Goal: Information Seeking & Learning: Learn about a topic

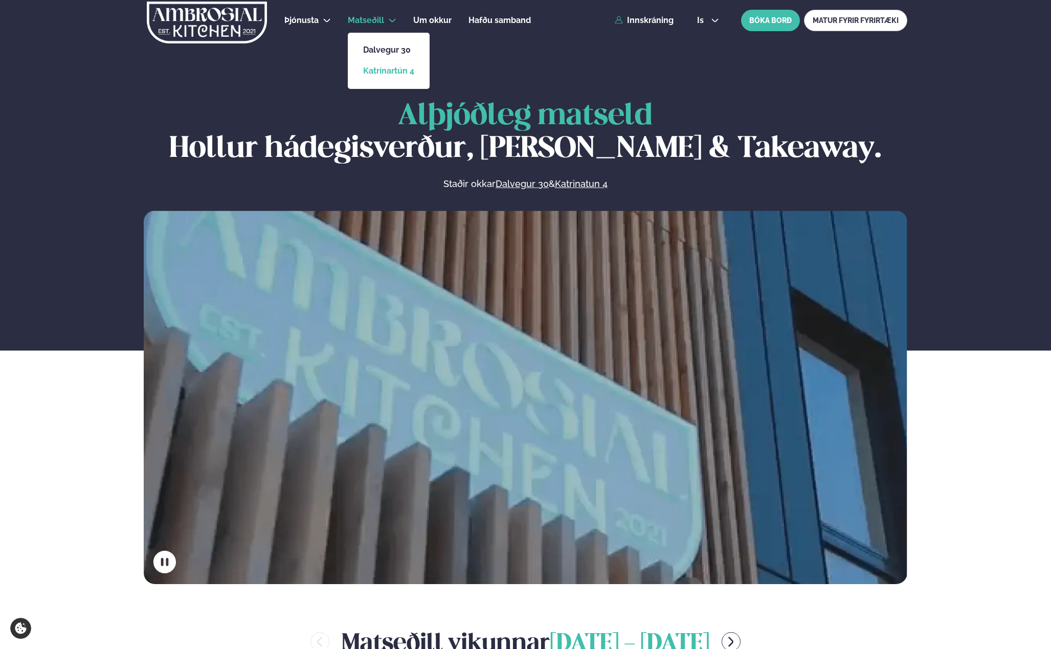
click at [397, 72] on link "Katrínartún 4" at bounding box center [388, 71] width 51 height 8
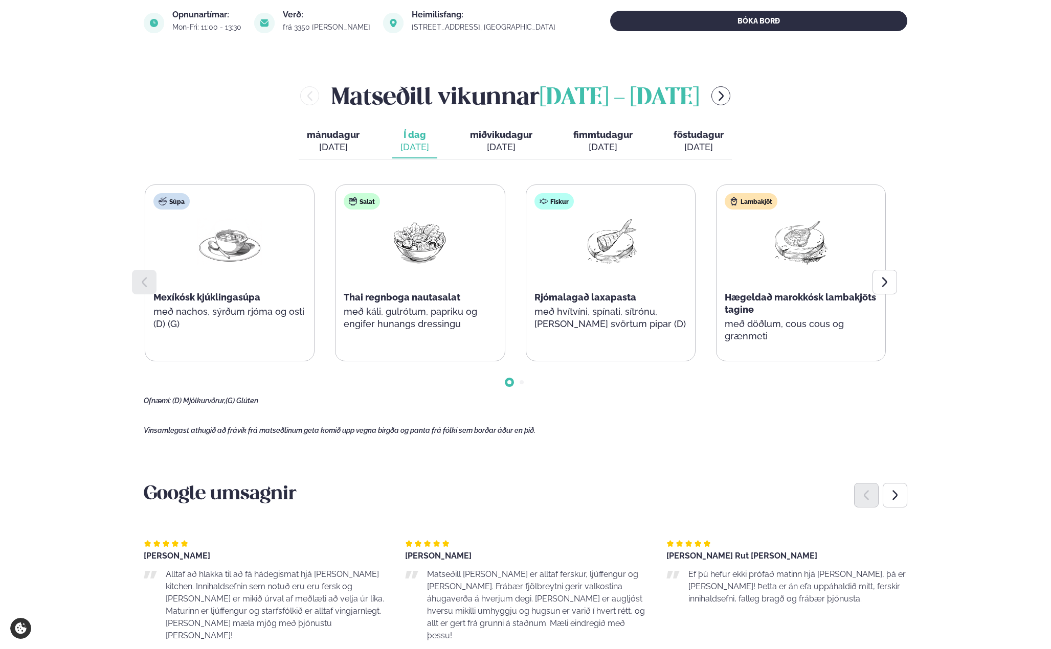
scroll to position [358, 0]
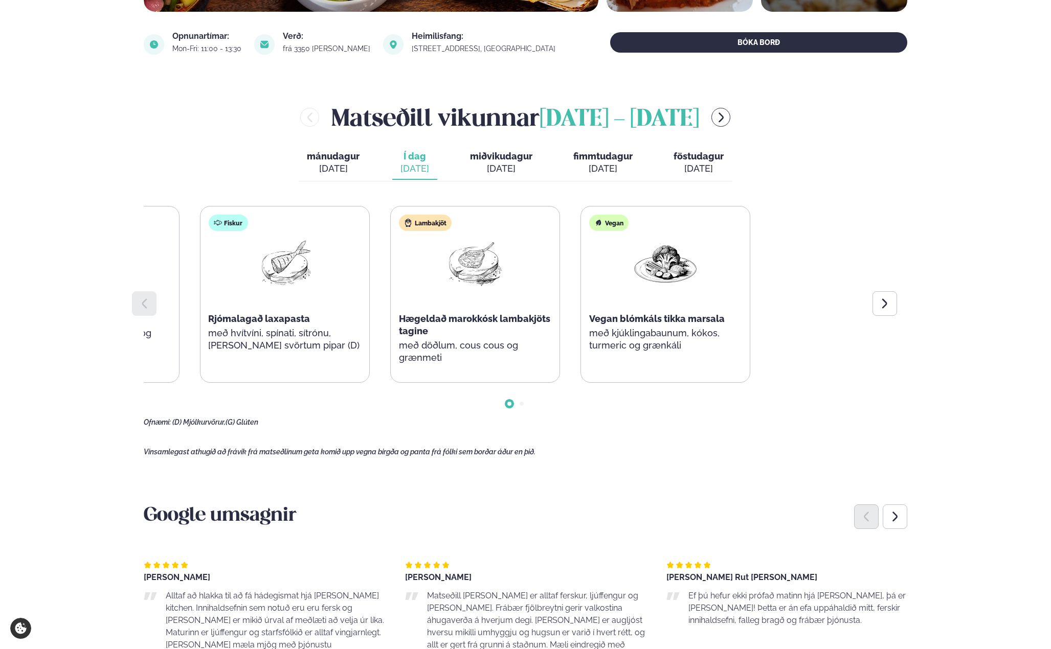
click at [154, 403] on div "Súpa Mexíkósk kjúklingasúpa með nachos, sýrðum rjóma og osti (D) (G) Salat Thai…" at bounding box center [515, 316] width 743 height 221
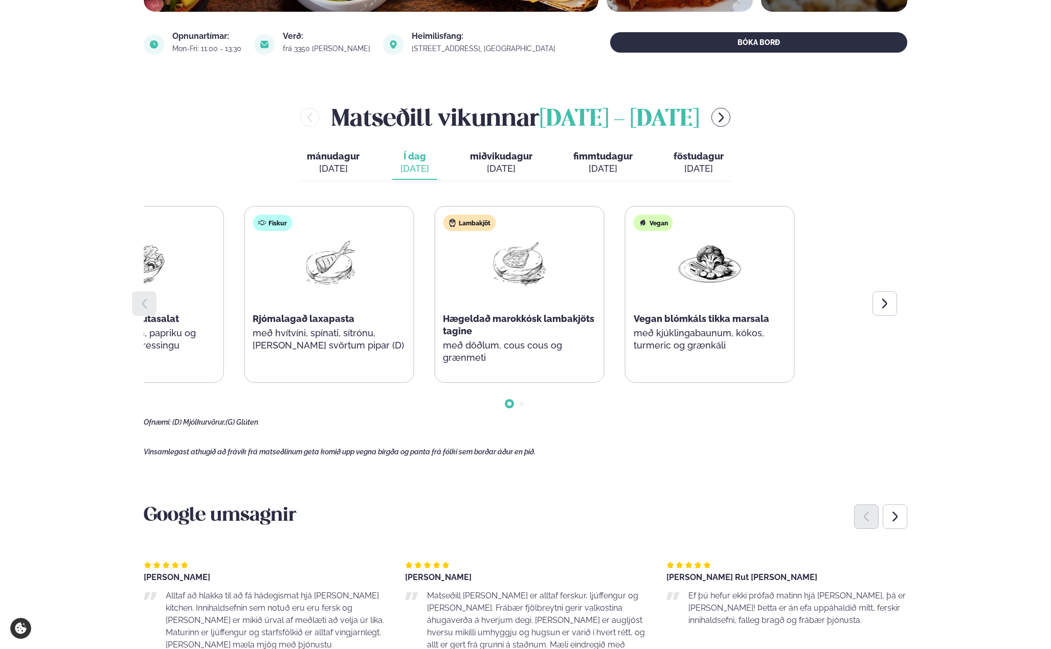
click at [413, 346] on div "Súpa Mexíkósk kjúklingasúpa með nachos, sýrðum rjóma og osti (D) (G) Salat Thai…" at bounding box center [233, 294] width 741 height 177
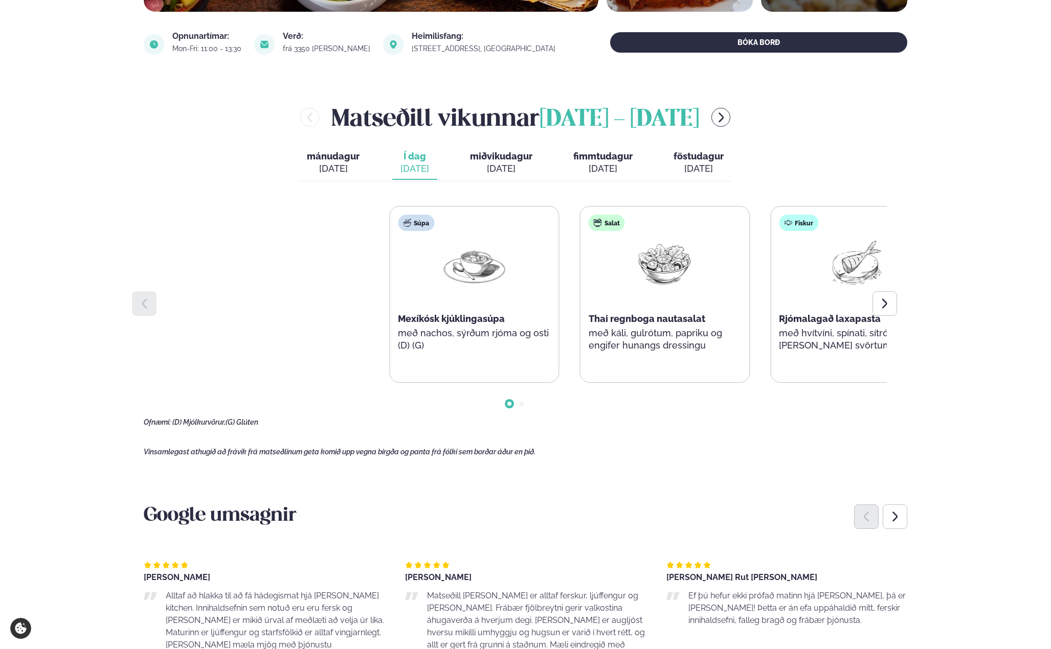
click at [972, 384] on div "Þjónusta Hádegismatur fyrir fyrirtæki Fyrirtækja veitingar Einkapartý Matseðill…" at bounding box center [525, 588] width 1051 height 1893
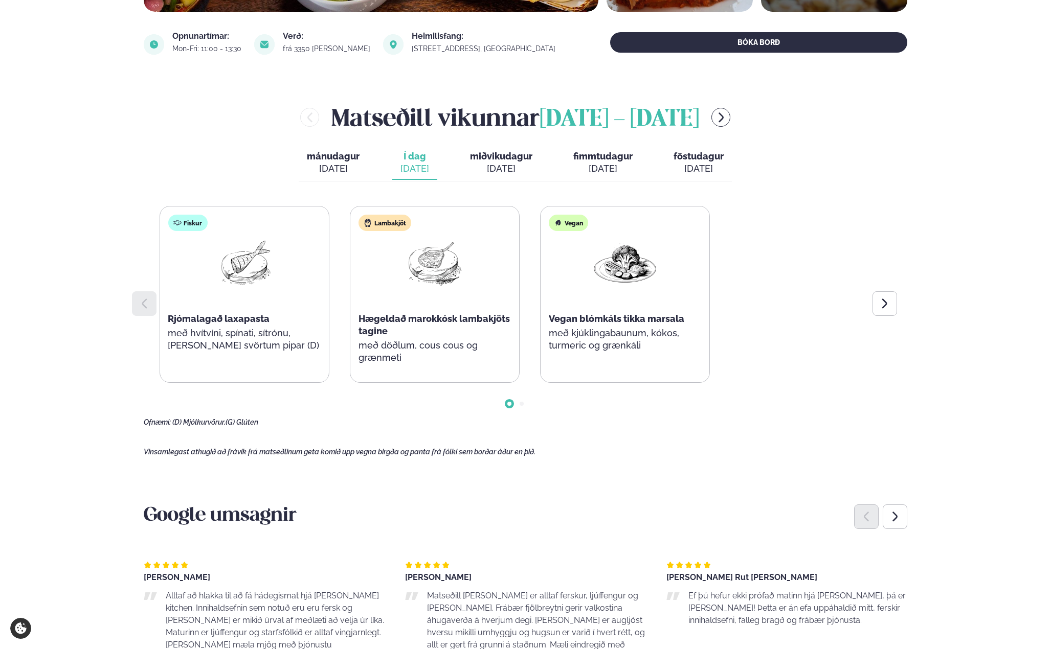
click at [54, 371] on div "Þjónusta Hádegismatur fyrir fyrirtæki Fyrirtækja veitingar Einkapartý Matseðill…" at bounding box center [525, 588] width 1051 height 1893
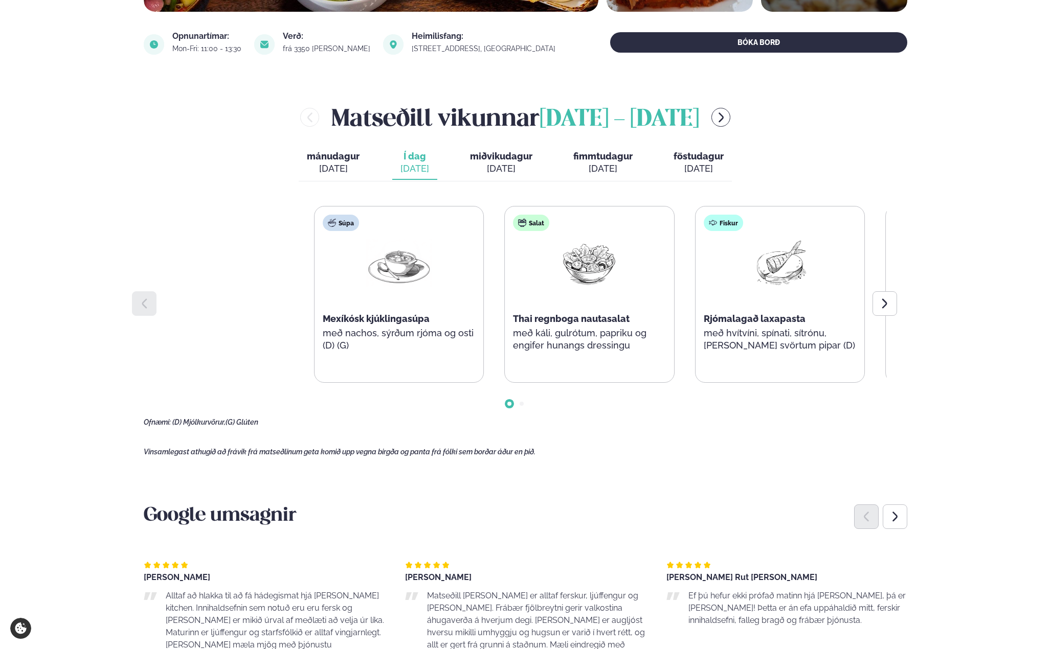
click at [996, 351] on div "Þjónusta Hádegismatur fyrir fyrirtæki Fyrirtækja veitingar Einkapartý Matseðill…" at bounding box center [525, 588] width 1051 height 1893
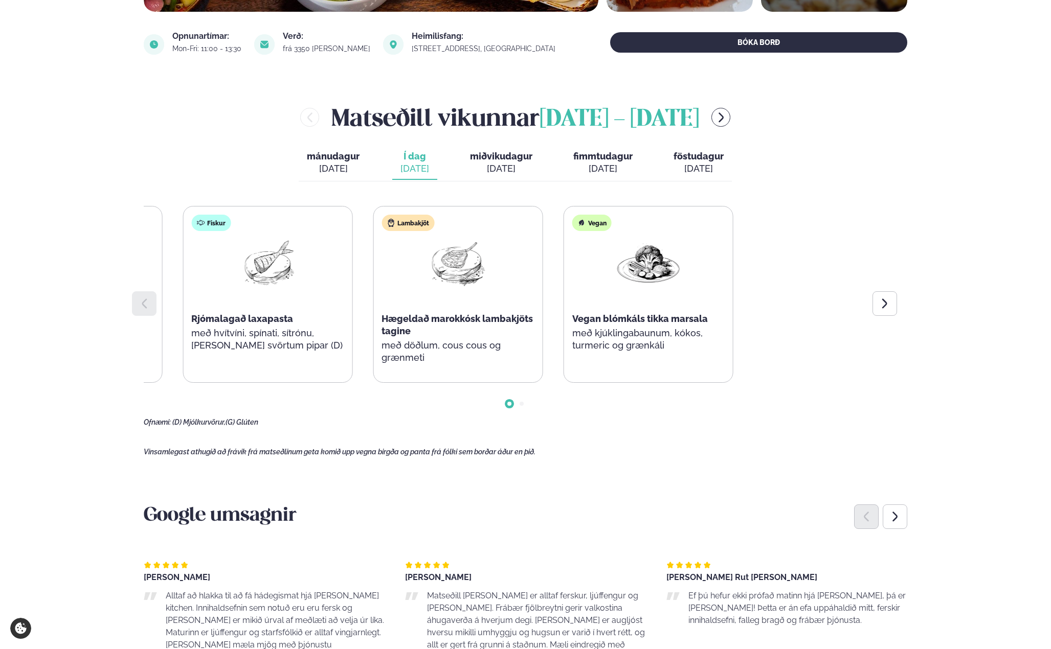
click at [138, 342] on main "[PERSON_NAME] / Matseðill / Katrínartún 4 [PERSON_NAME] í [GEOGRAPHIC_DATA] - K…" at bounding box center [525, 483] width 825 height 1682
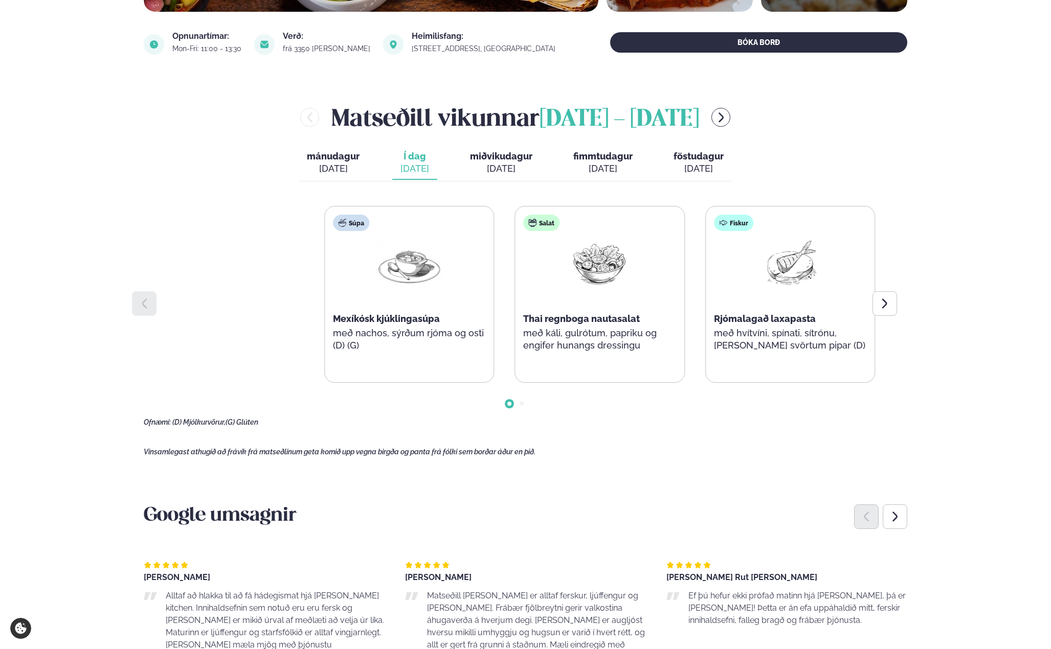
click at [891, 335] on div "[PERSON_NAME] [DATE] - [DATE] [PERSON_NAME]. [DATE] Í dag Í d. [DATE] miðvikuda…" at bounding box center [525, 264] width 763 height 326
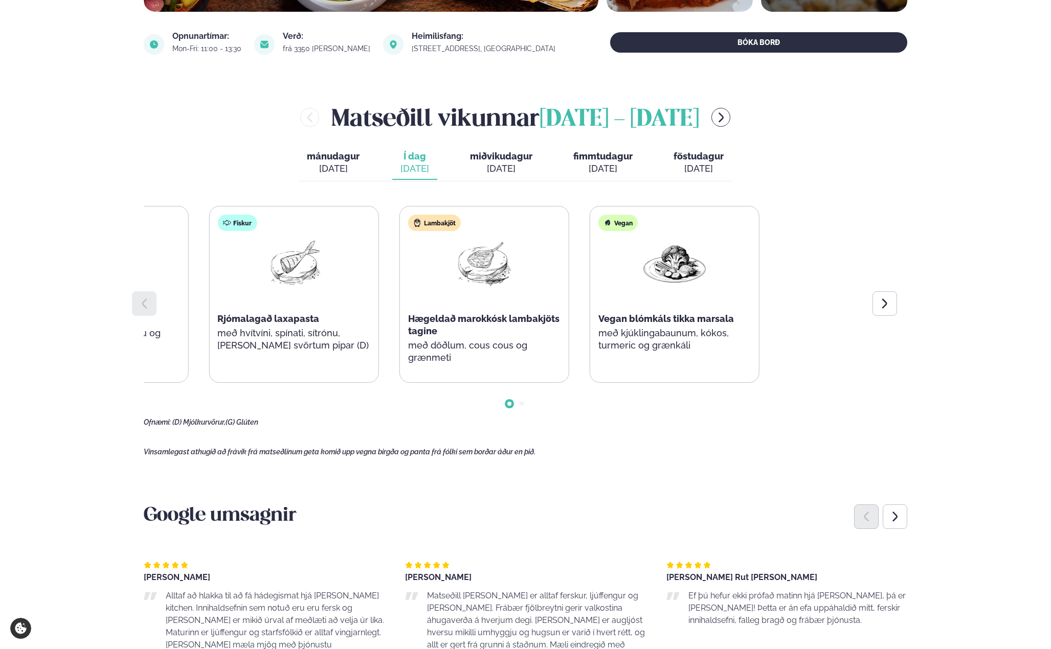
click at [246, 330] on div "Súpa Mexíkósk kjúklingasúpa með nachos, sýrðum rjóma og osti (D) (G) Salat Thai…" at bounding box center [198, 294] width 741 height 177
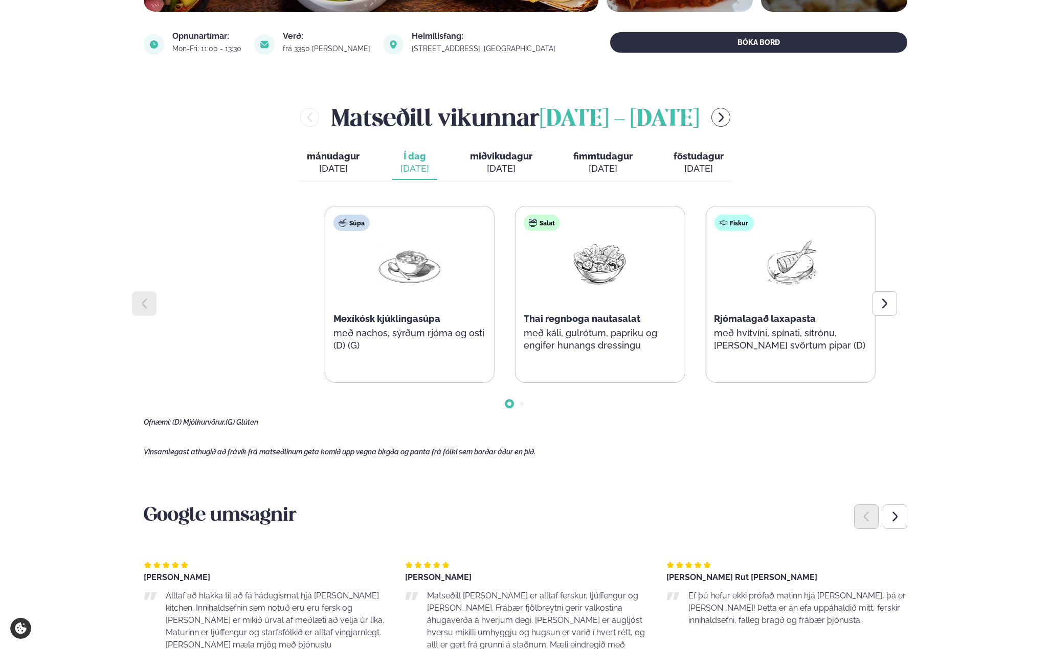
click at [929, 345] on main "[PERSON_NAME] / Matseðill / Katrínartún 4 [PERSON_NAME] í [GEOGRAPHIC_DATA] - K…" at bounding box center [525, 483] width 825 height 1682
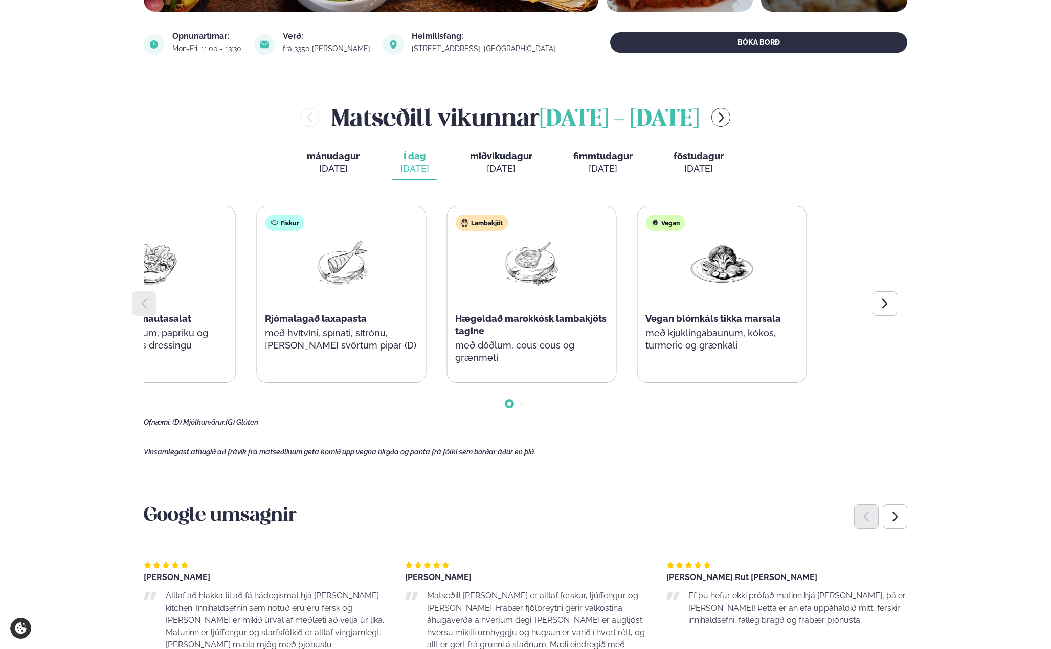
click at [257, 330] on div "Fiskur Rjómalagað laxapasta með hvítvíni, spínati, sítrónu, [PERSON_NAME] svört…" at bounding box center [341, 289] width 169 height 164
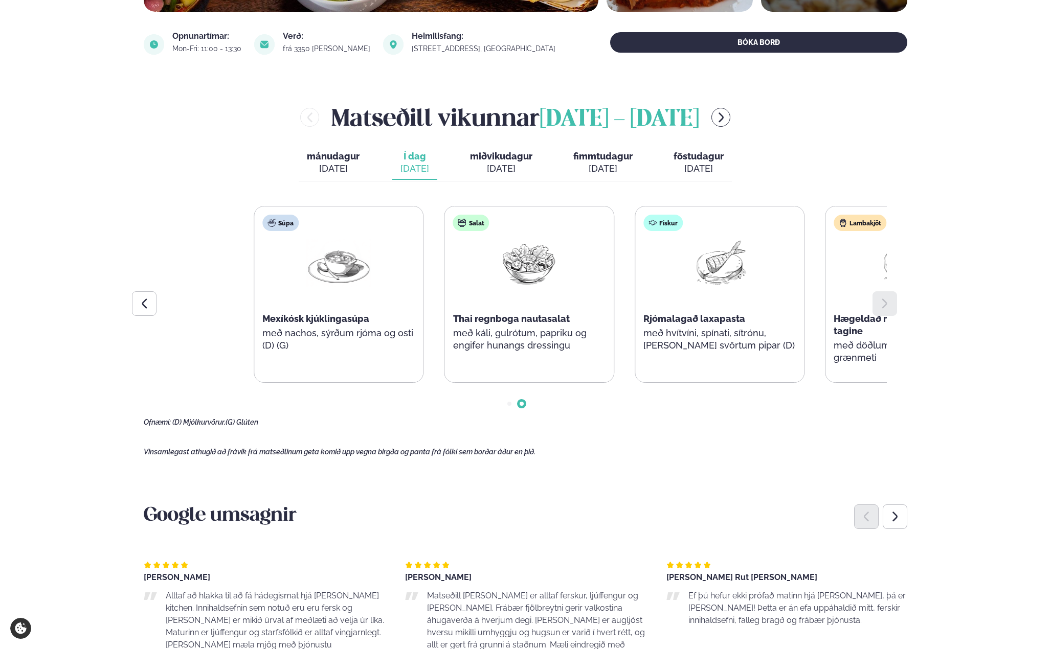
click at [959, 343] on div "Þjónusta Hádegismatur fyrir fyrirtæki Fyrirtækja veitingar Einkapartý Matseðill…" at bounding box center [525, 588] width 1051 height 1893
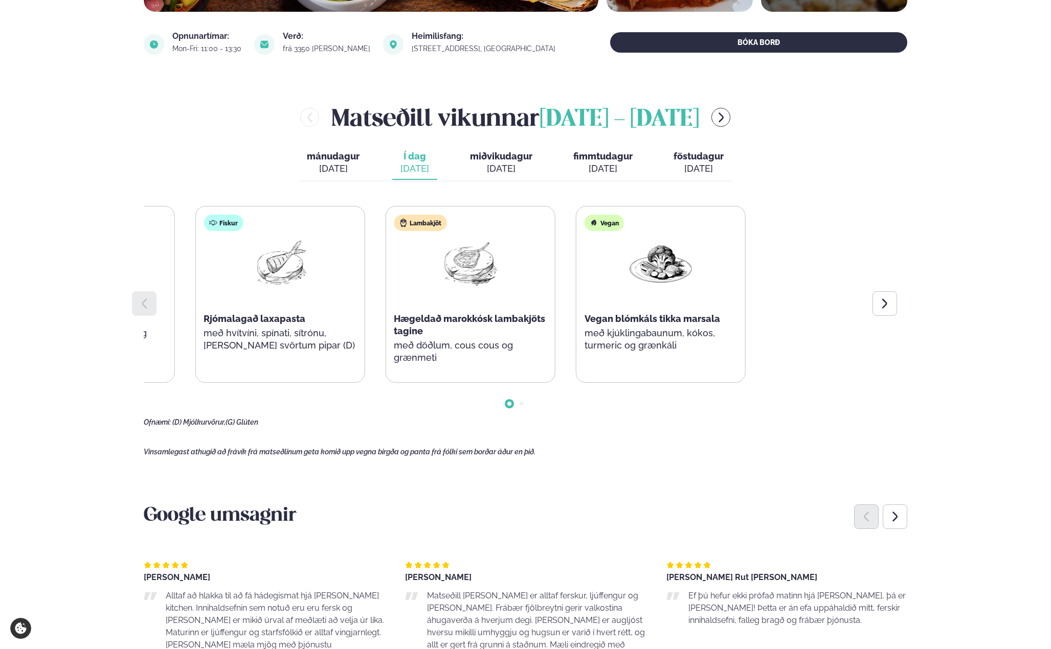
click at [175, 329] on div "Súpa Mexíkósk kjúklingasúpa með nachos, sýrðum rjóma og osti (D) (G) Salat Thai…" at bounding box center [184, 294] width 741 height 177
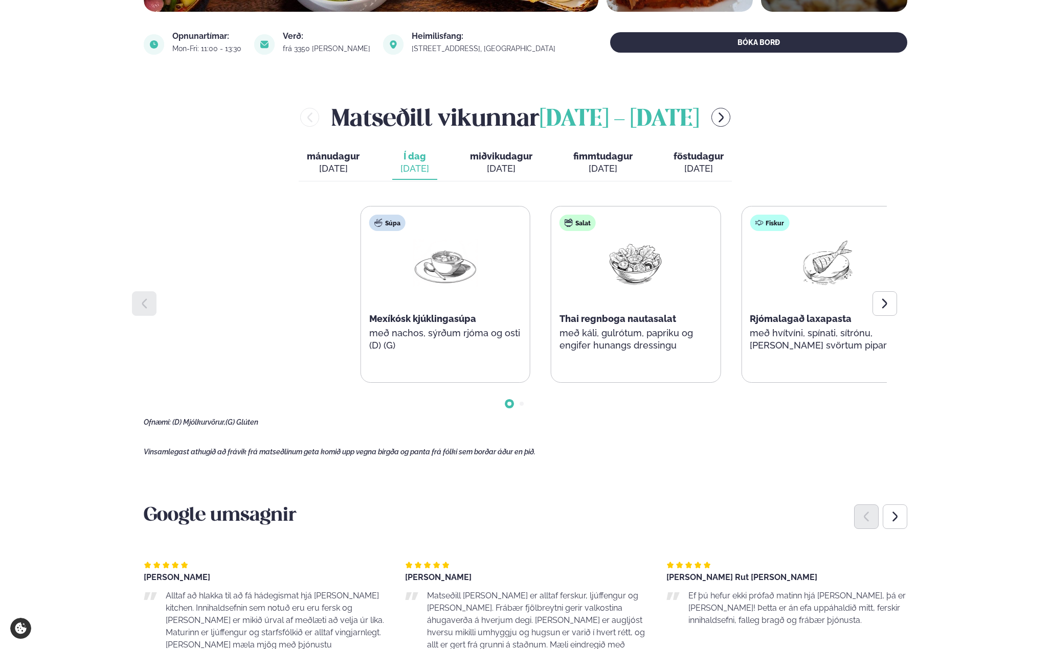
click at [1031, 334] on div "Þjónusta Hádegismatur fyrir fyrirtæki Fyrirtækja veitingar Einkapartý Matseðill…" at bounding box center [525, 588] width 1051 height 1893
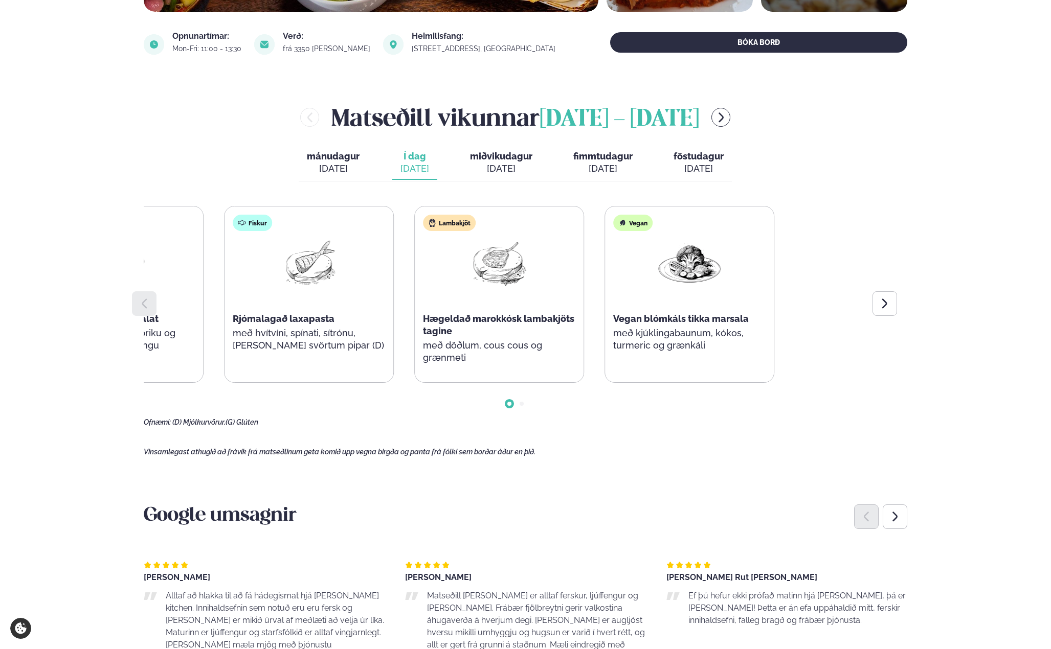
click at [153, 322] on div "Súpa Mexíkósk kjúklingasúpa með nachos, sýrðum rjóma og osti (D) (G) Salat Thai…" at bounding box center [213, 294] width 741 height 177
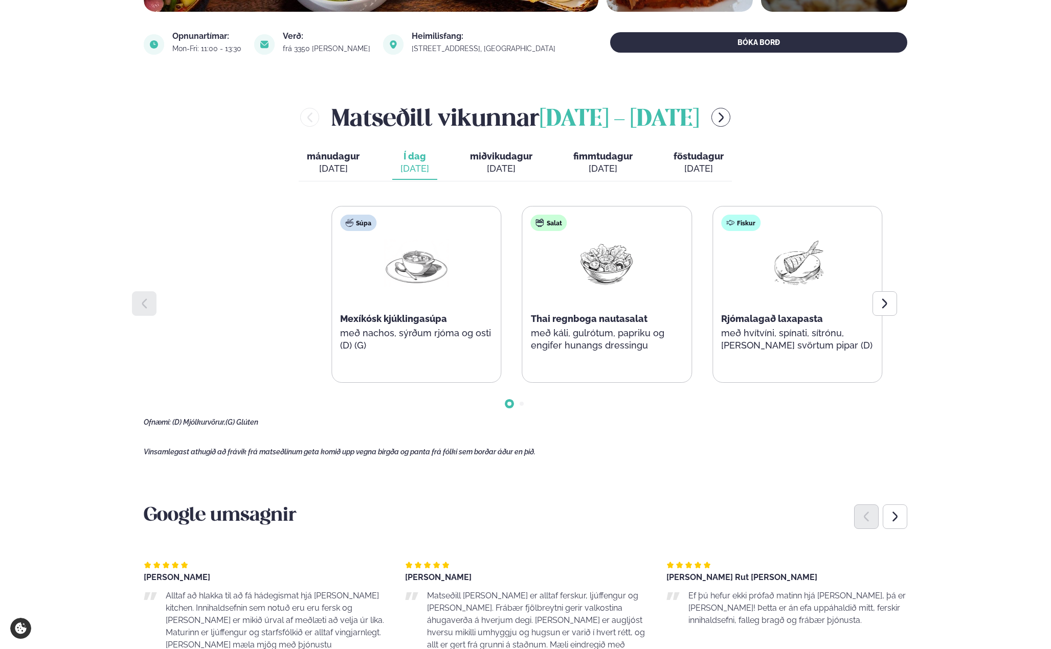
click at [1050, 324] on html "About cookies on this site We use cookies to collect and analyse information on…" at bounding box center [525, 588] width 1051 height 1893
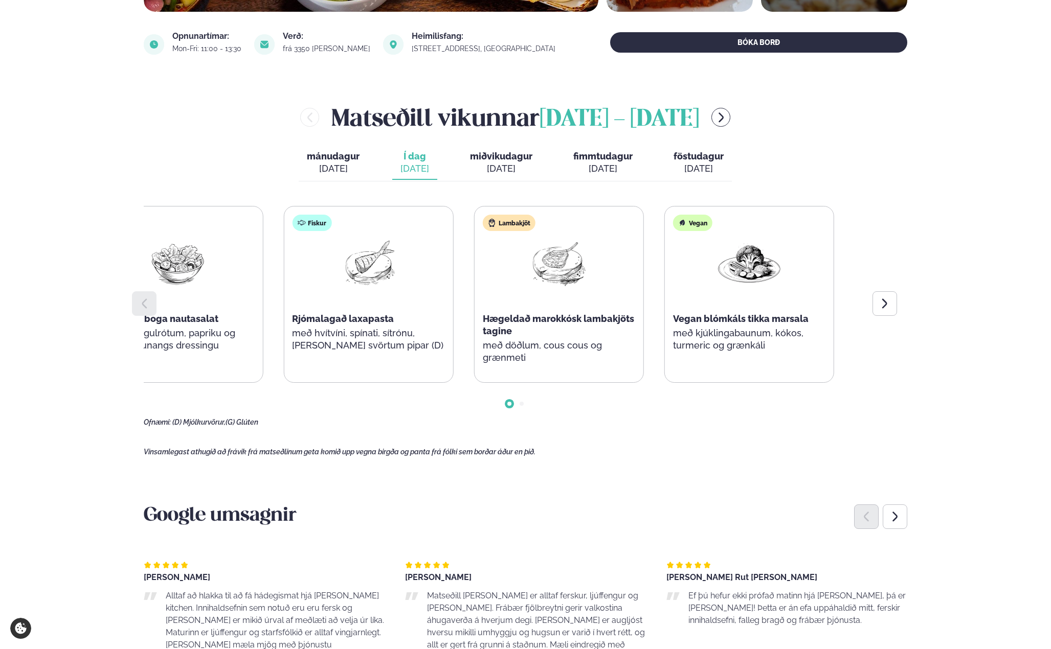
click at [188, 299] on div "Súpa Mexíkósk kjúklingasúpa með nachos, sýrðum rjóma og osti (D) (G) Salat Thai…" at bounding box center [273, 294] width 741 height 177
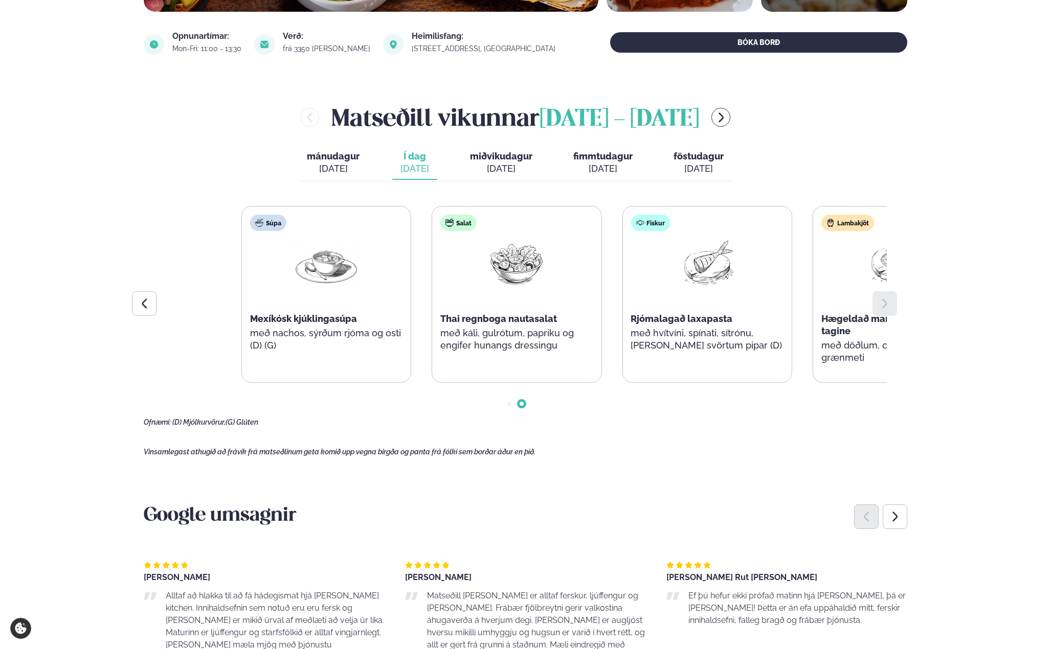
click at [870, 297] on div "Súpa Mexíkósk kjúklingasúpa með nachos, sýrðum rjóma og osti (D) (G) Salat Thai…" at bounding box center [611, 294] width 741 height 177
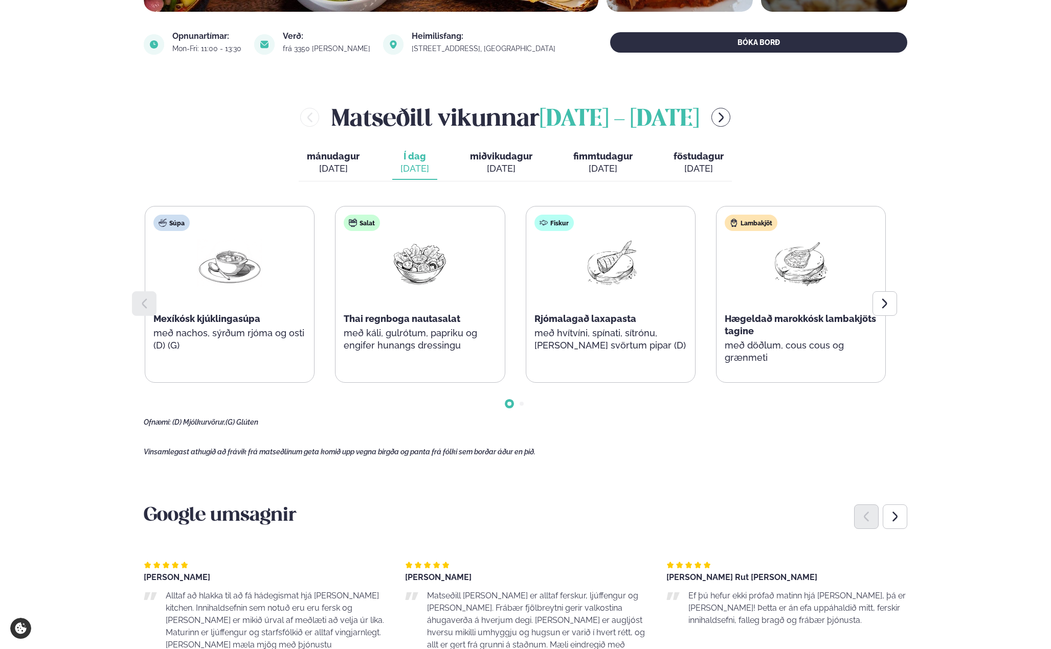
click at [180, 289] on div "Súpa Mexíkósk kjúklingasúpa með nachos, sýrðum rjóma og osti (D) (G) Salat Thai…" at bounding box center [515, 294] width 741 height 177
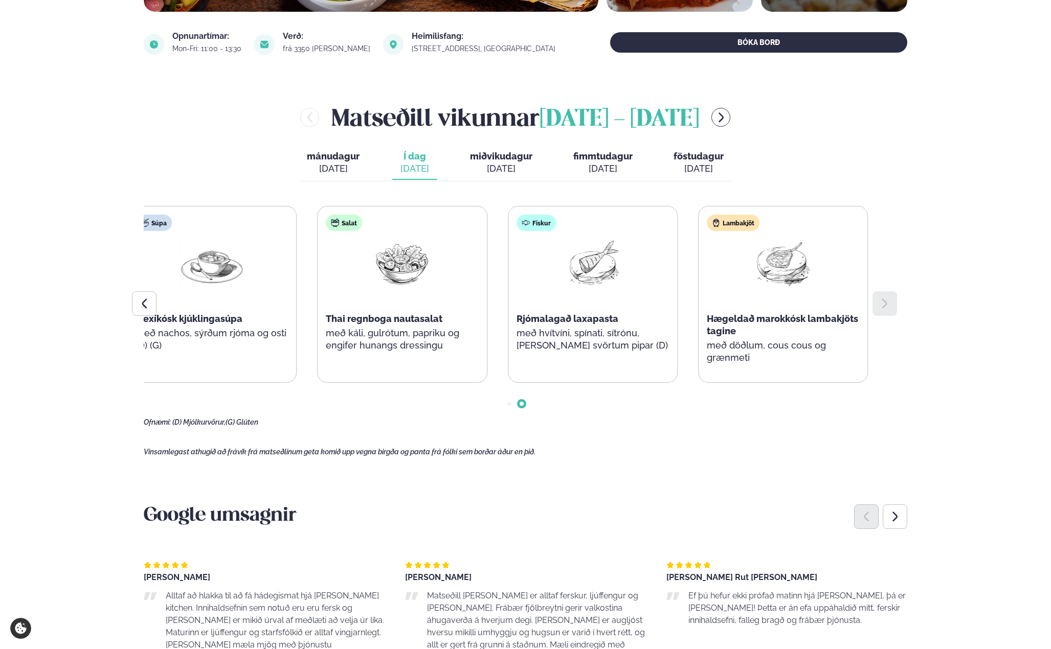
click at [667, 306] on div "Fiskur Rjómalagað laxapasta með hvítvíni, spínati, sítrónu, [PERSON_NAME] svört…" at bounding box center [592, 289] width 169 height 164
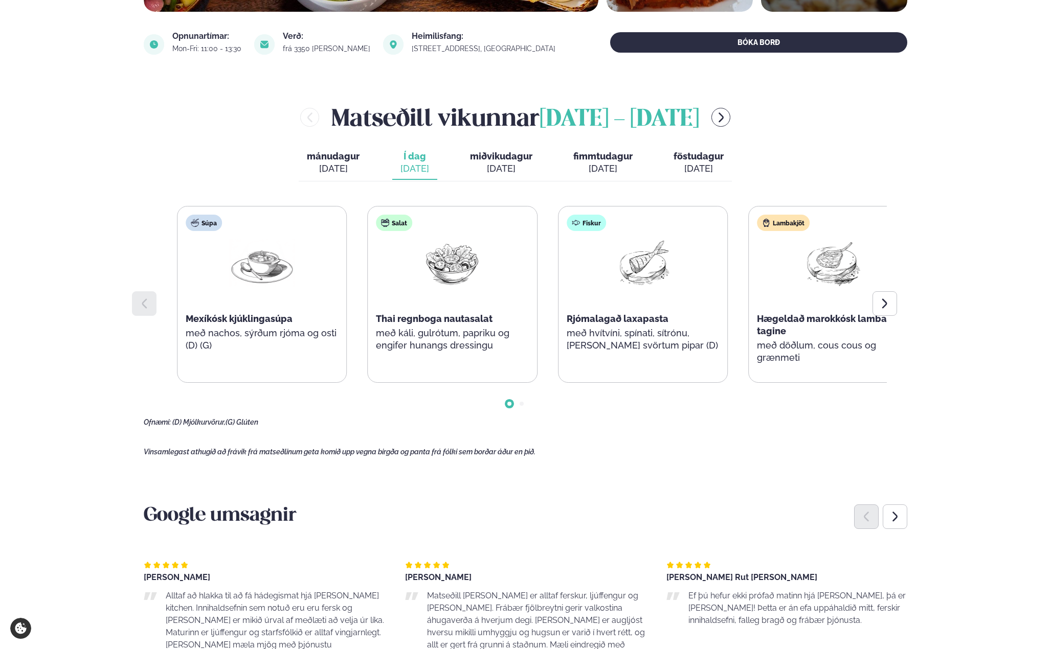
click at [719, 328] on div "Fiskur Rjómalagað laxapasta með hvítvíni, spínati, sítrónu, [PERSON_NAME] svört…" at bounding box center [642, 289] width 169 height 164
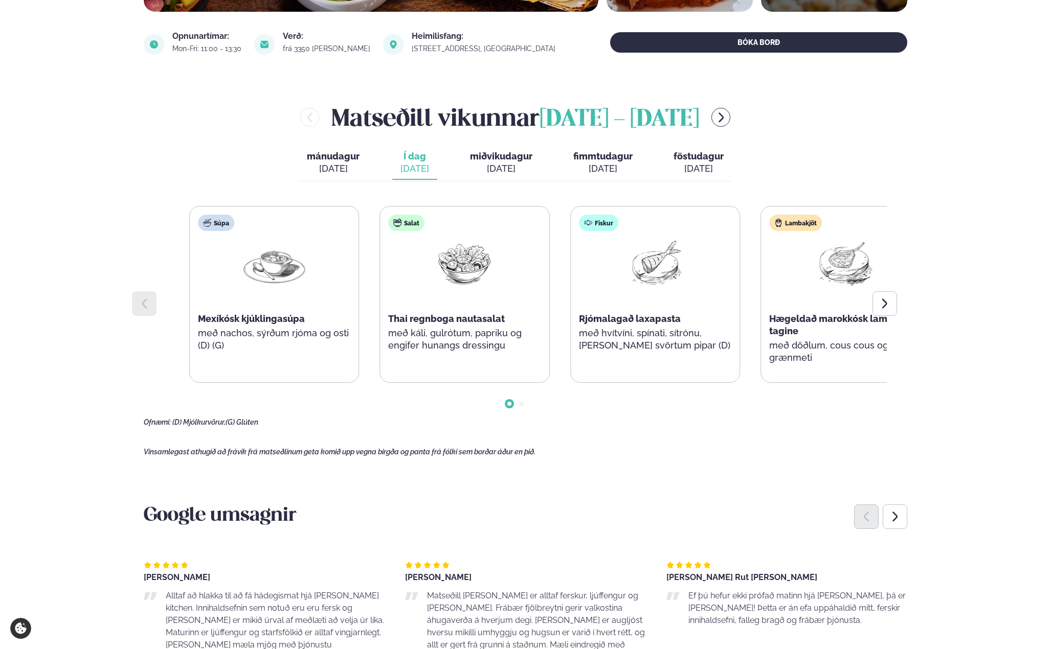
click at [741, 324] on div "Súpa Mexíkósk kjúklingasúpa með nachos, sýrðum rjóma og osti (D) (G) Salat Thai…" at bounding box center [559, 294] width 741 height 177
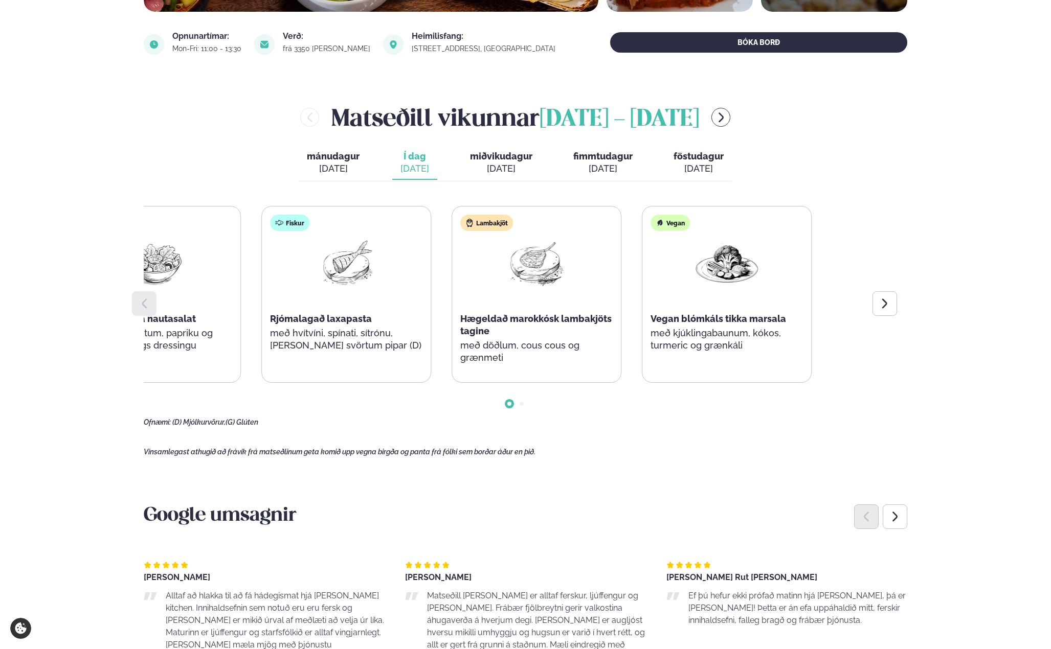
click at [360, 301] on div "Fiskur Rjómalagað laxapasta með hvítvíni, spínati, sítrónu, [PERSON_NAME] svört…" at bounding box center [346, 289] width 169 height 164
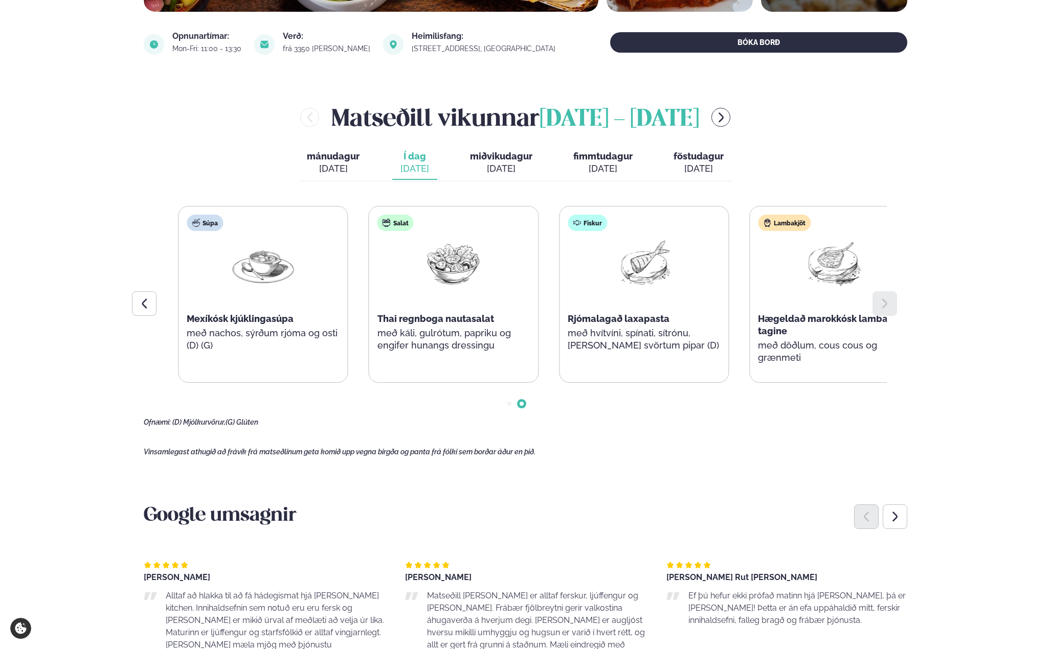
click at [265, 291] on div "Súpa Mexíkósk kjúklingasúpa með nachos, sýrðum rjóma og osti (D) (G) Salat Thai…" at bounding box center [548, 294] width 741 height 177
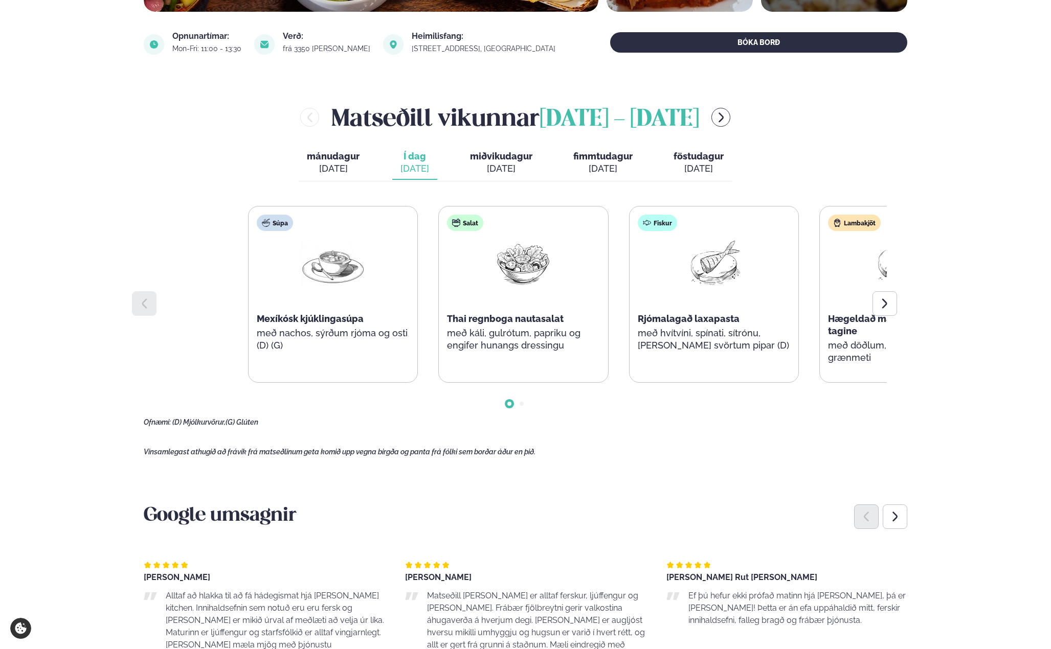
click at [741, 296] on div "Súpa Mexíkósk kjúklingasúpa með nachos, sýrðum rjóma og osti (D) (G) Salat Thai…" at bounding box center [618, 294] width 741 height 177
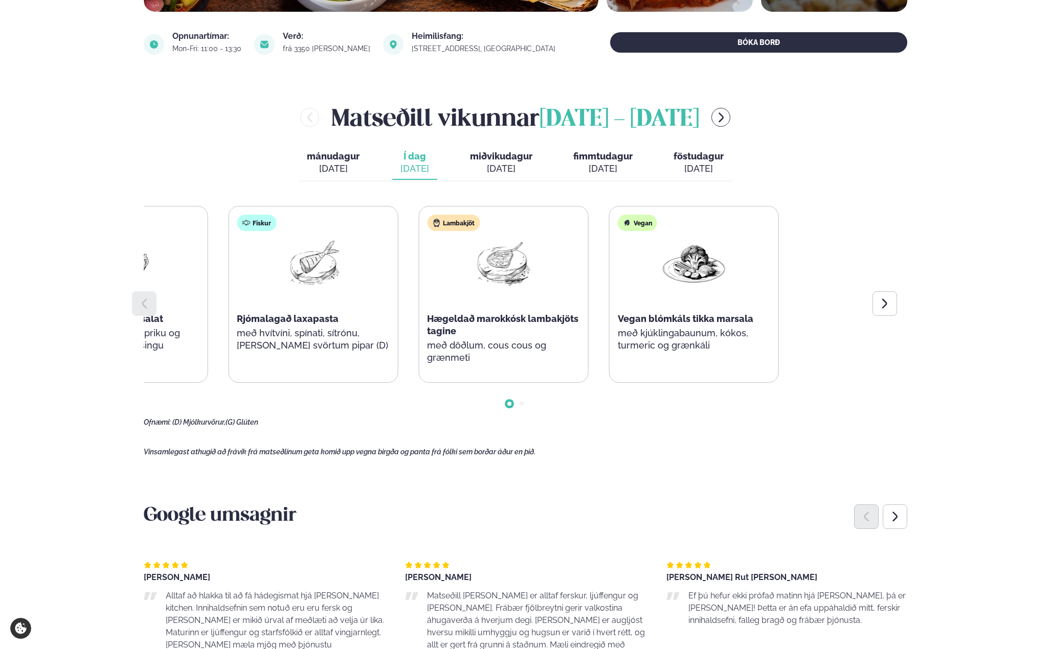
click at [237, 295] on div "Súpa Mexíkósk kjúklingasúpa með nachos, sýrðum rjóma og osti (D) (G) Salat Thai…" at bounding box center [218, 294] width 741 height 177
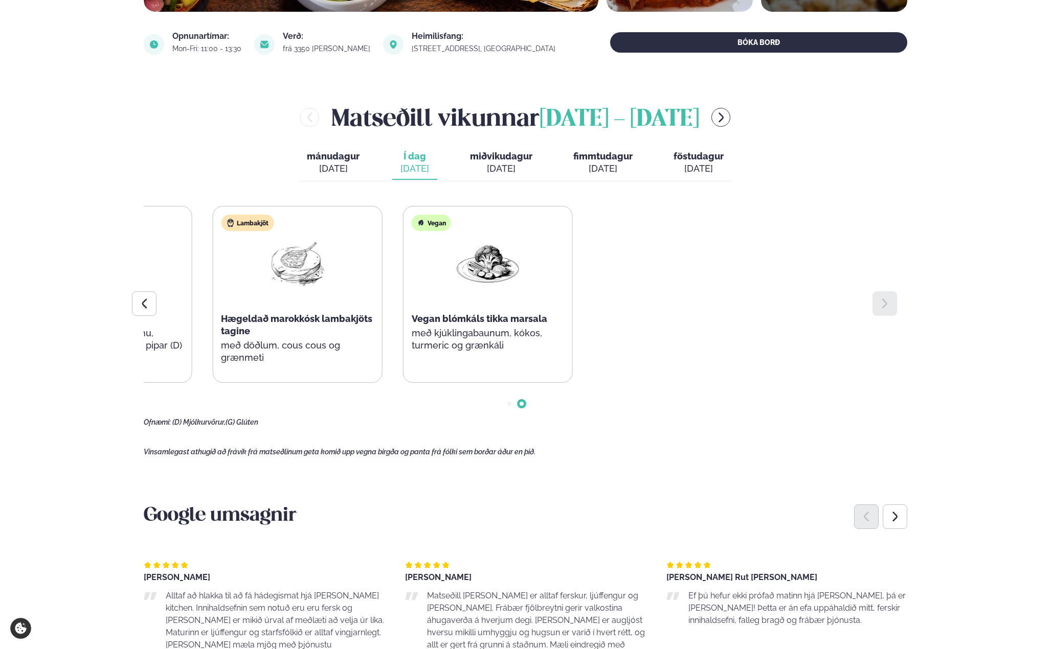
click at [0, 280] on html "About cookies on this site We use cookies to collect and analyse information on…" at bounding box center [525, 588] width 1051 height 1893
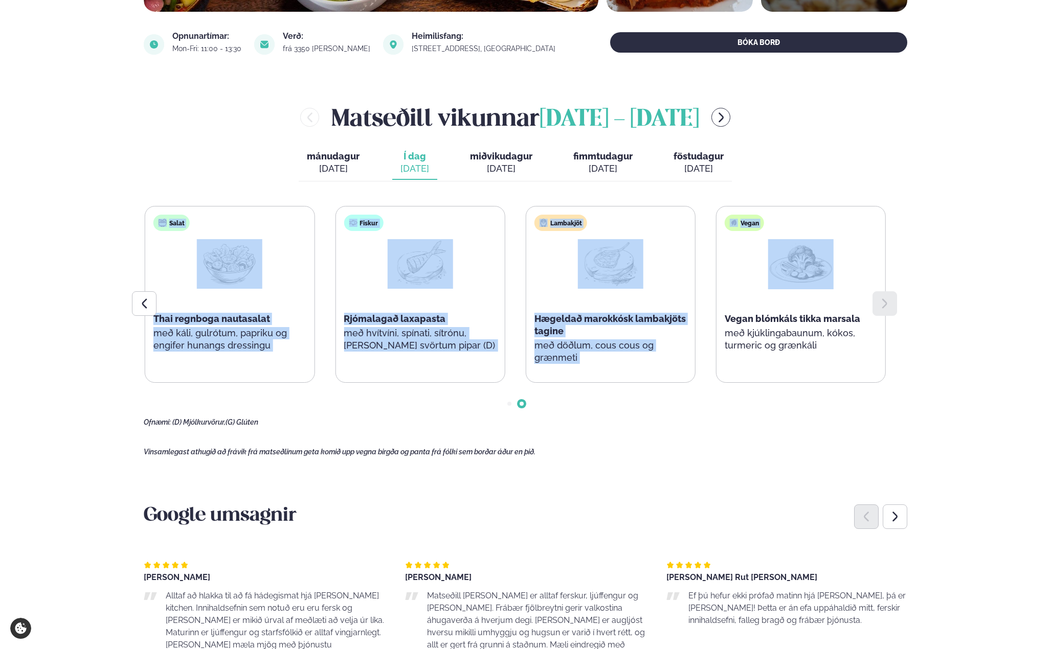
drag, startPoint x: 469, startPoint y: 283, endPoint x: 781, endPoint y: 300, distance: 312.4
click at [781, 300] on main "[PERSON_NAME] / Matseðill / Katrínartún 4 [PERSON_NAME] í [GEOGRAPHIC_DATA] - K…" at bounding box center [525, 483] width 825 height 1682
click at [595, 359] on p "með döðlum, cous cous og grænmeti" at bounding box center [610, 352] width 152 height 25
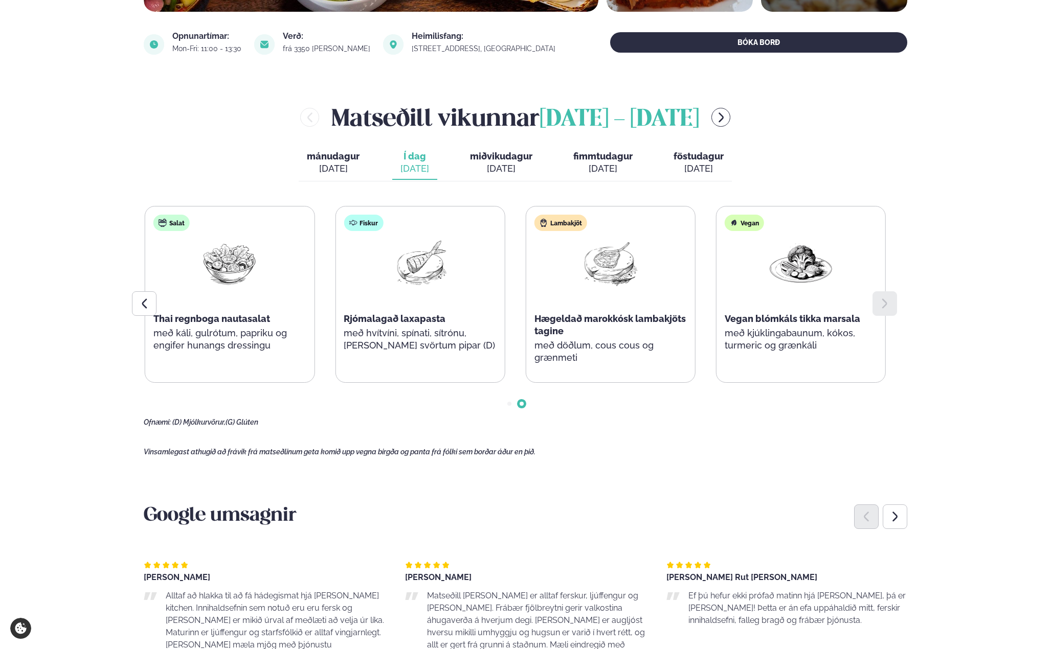
click at [379, 425] on div "Ofnæmi: (D) Mjólkurvörur, (G) Glúten" at bounding box center [515, 423] width 743 height 8
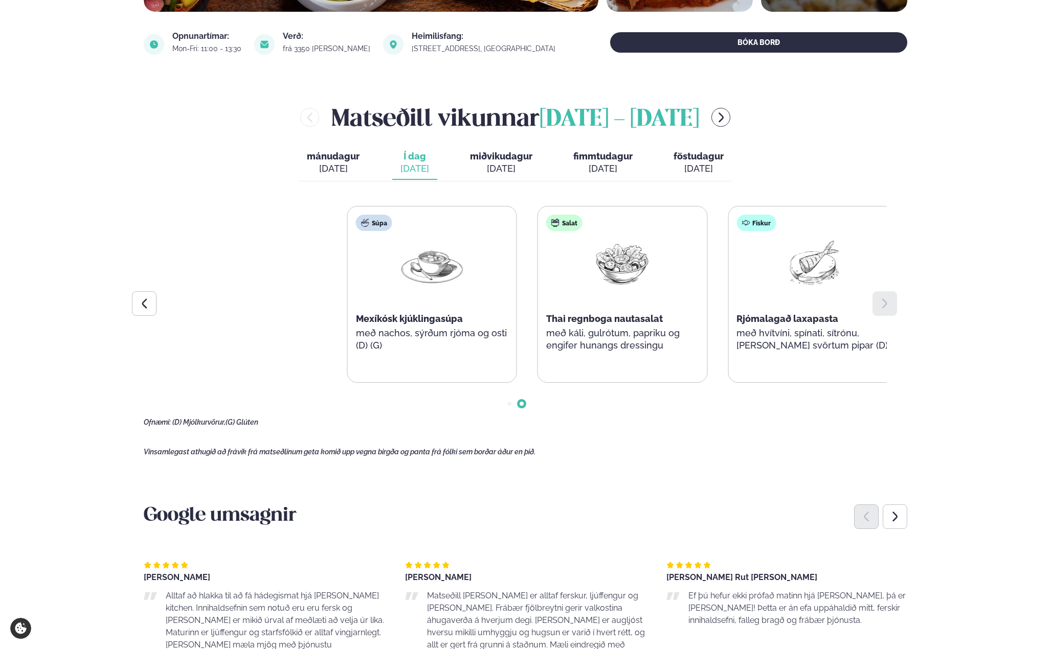
click at [1013, 321] on div "Þjónusta Hádegismatur fyrir fyrirtæki Fyrirtækja veitingar Einkapartý Matseðill…" at bounding box center [525, 588] width 1051 height 1893
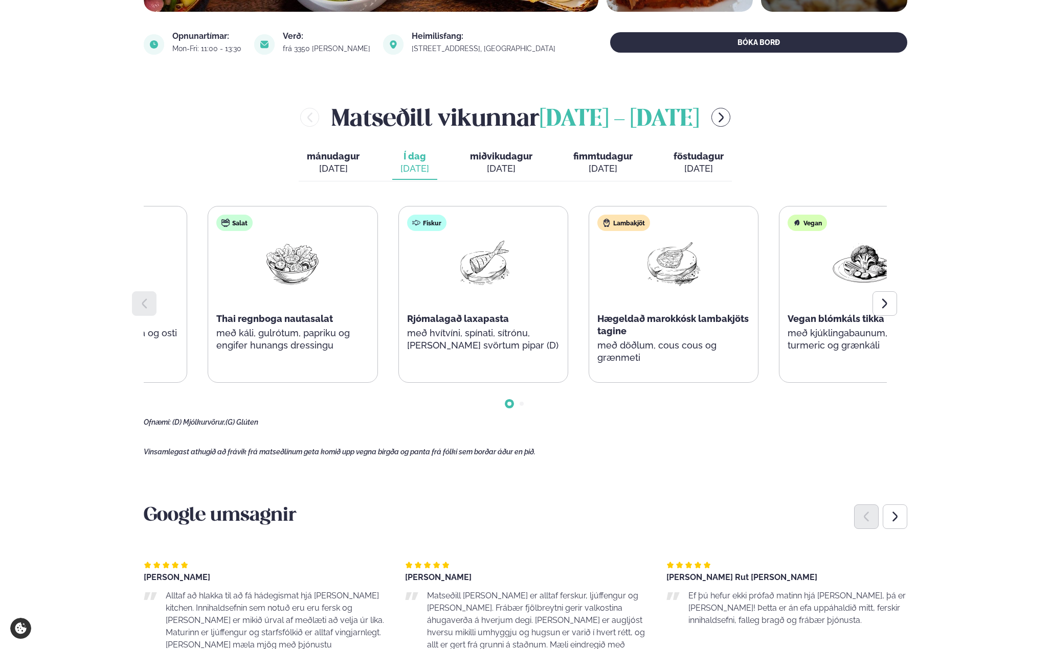
click at [56, 281] on div "Þjónusta Hádegismatur fyrir fyrirtæki Fyrirtækja veitingar Einkapartý Matseðill…" at bounding box center [525, 588] width 1051 height 1893
